Goal: Information Seeking & Learning: Learn about a topic

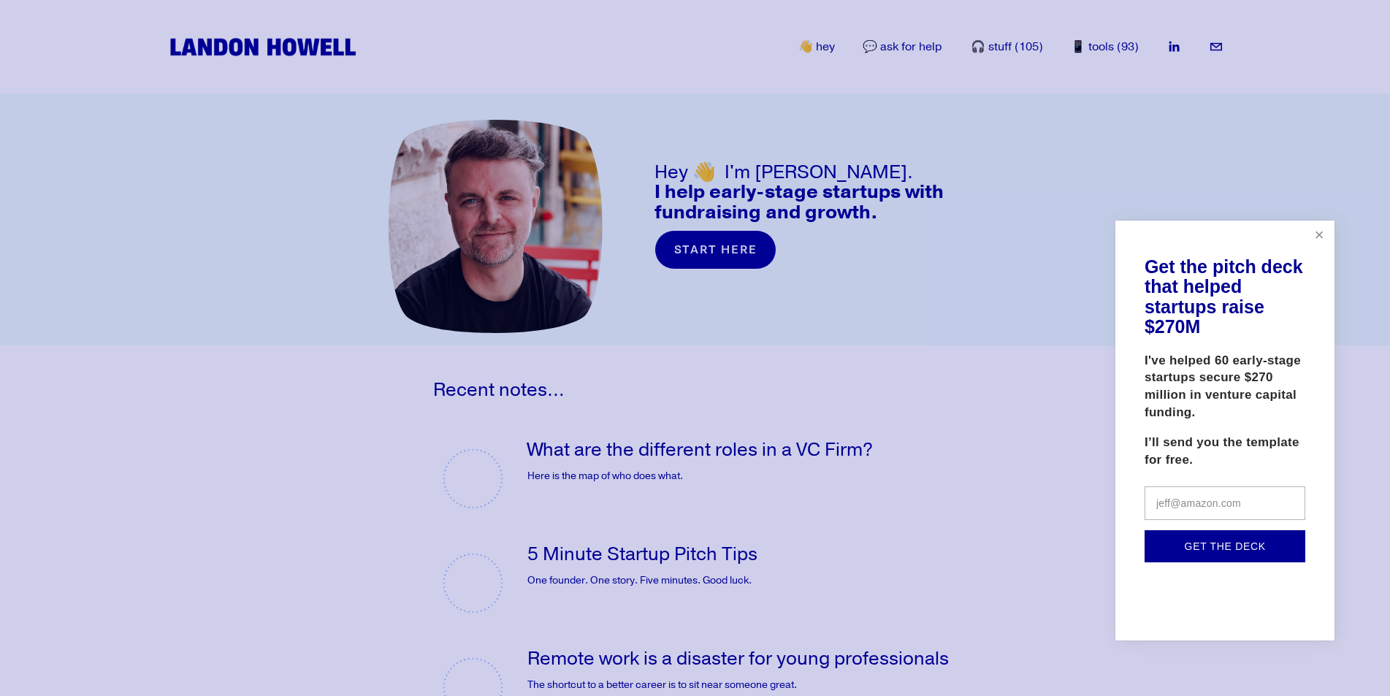
click at [1314, 236] on link "Close" at bounding box center [1320, 236] width 26 height 26
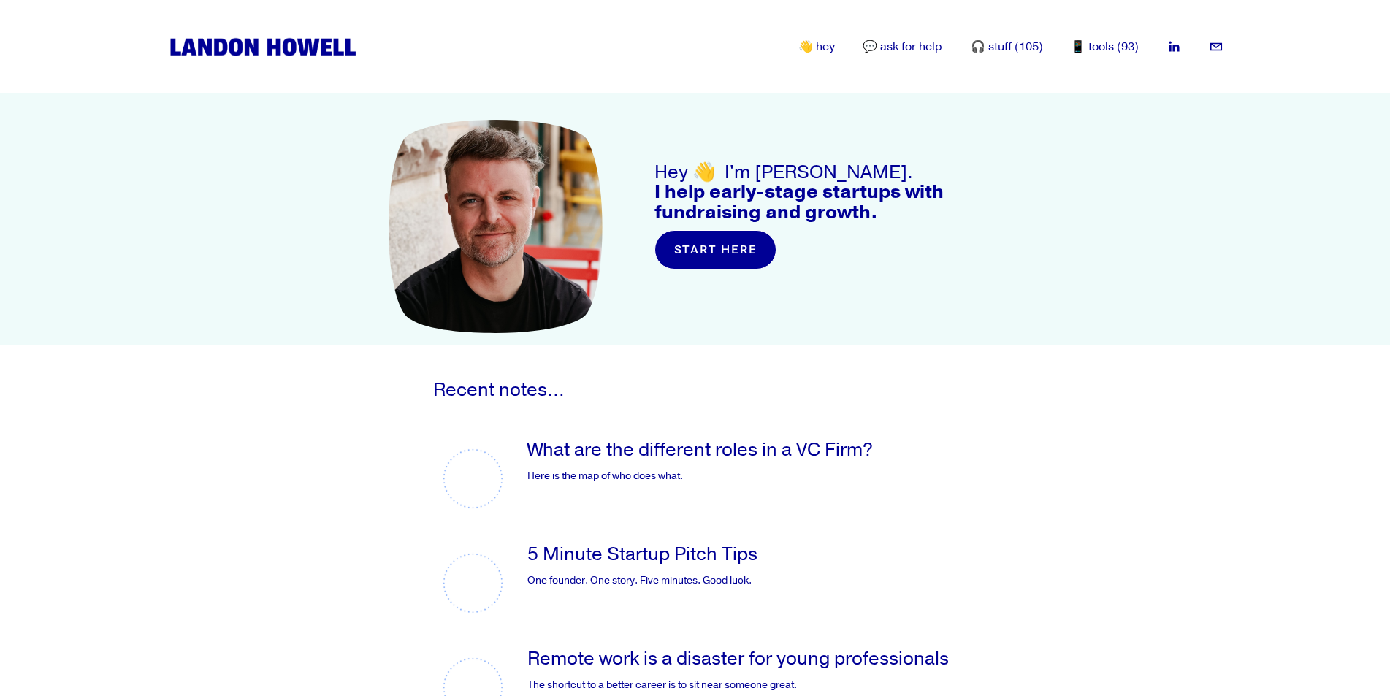
click at [738, 236] on link "start here" at bounding box center [716, 249] width 122 height 39
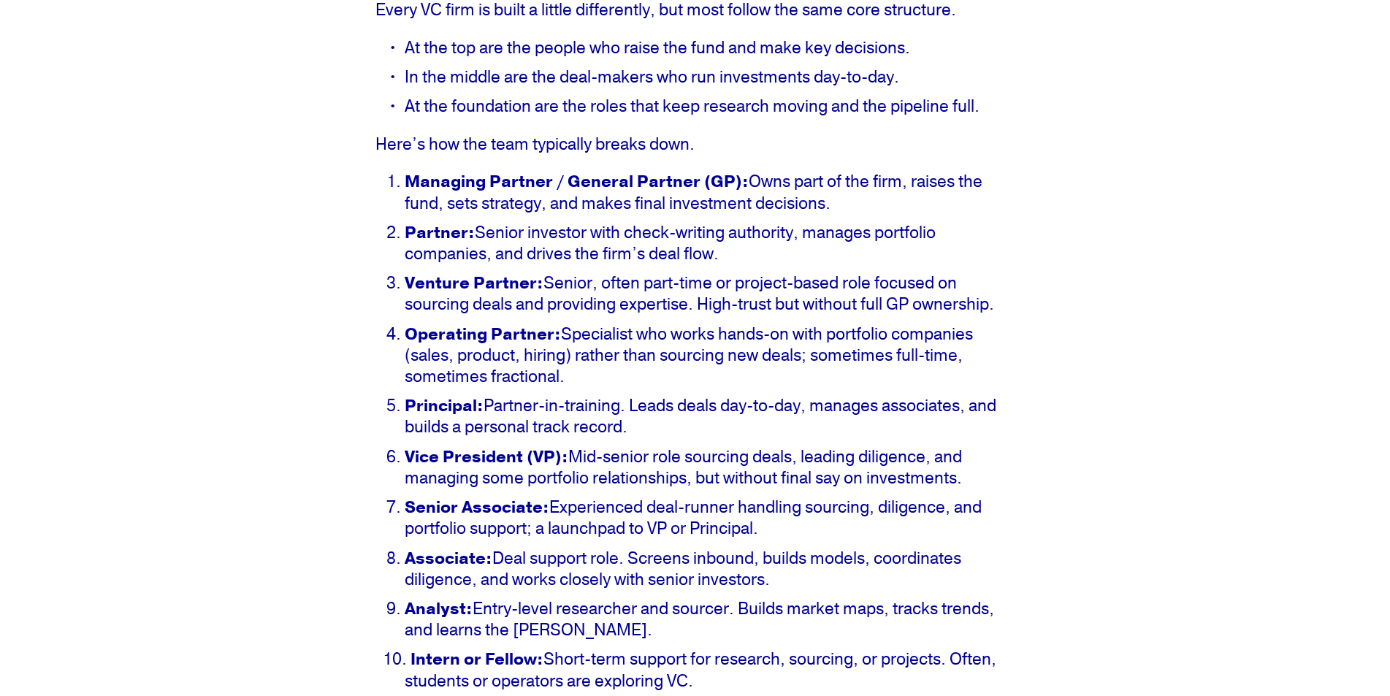
scroll to position [1023, 0]
